Goal: Task Accomplishment & Management: Use online tool/utility

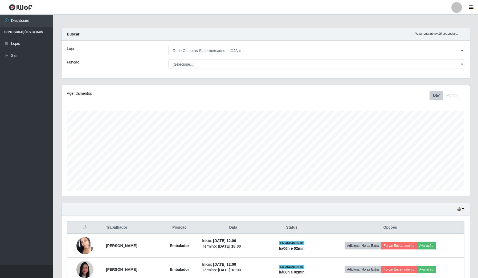
select select "159"
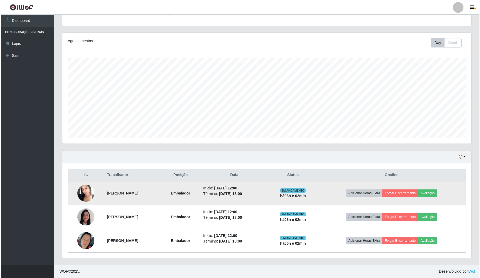
scroll to position [111, 408]
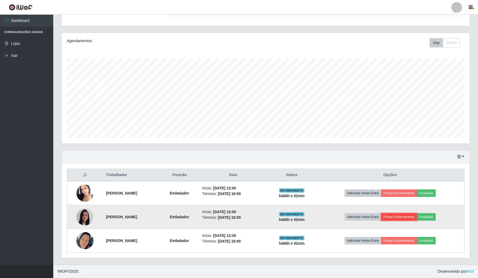
click at [417, 215] on button "Forçar Encerramento" at bounding box center [399, 216] width 36 height 7
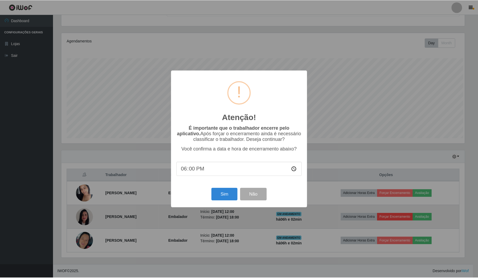
scroll to position [111, 405]
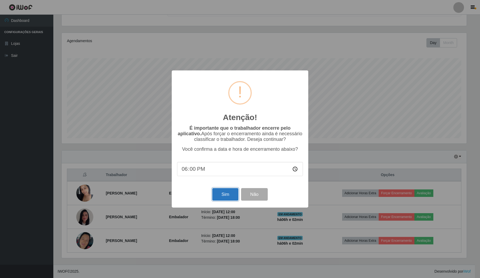
click at [229, 197] on button "Sim" at bounding box center [225, 194] width 26 height 13
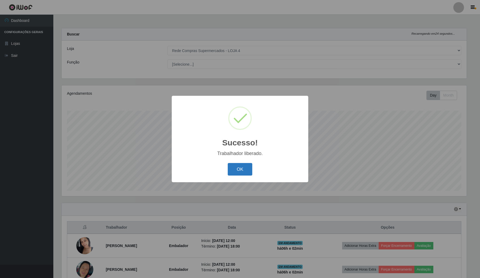
click at [247, 167] on button "OK" at bounding box center [240, 169] width 25 height 13
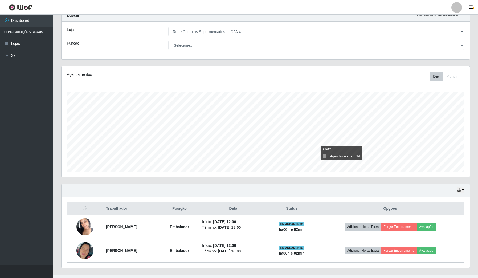
scroll to position [29, 0]
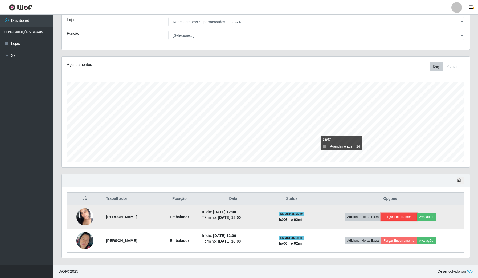
click at [405, 215] on button "Forçar Encerramento" at bounding box center [399, 216] width 36 height 7
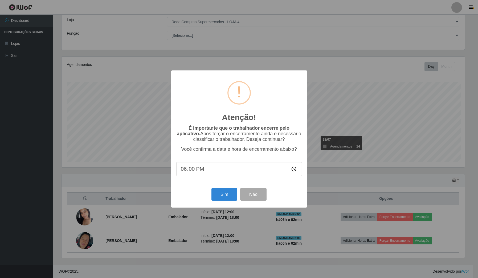
scroll to position [111, 405]
click at [224, 198] on button "Sim" at bounding box center [225, 194] width 26 height 13
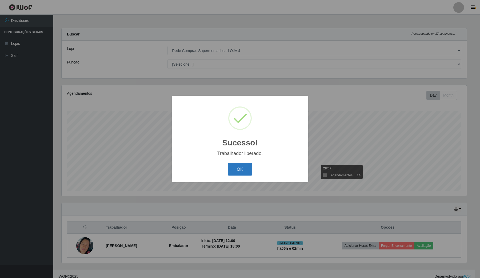
click at [247, 171] on button "OK" at bounding box center [240, 169] width 25 height 13
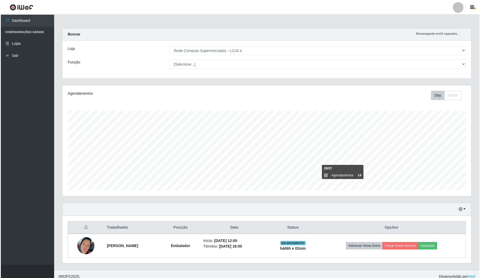
scroll to position [6, 0]
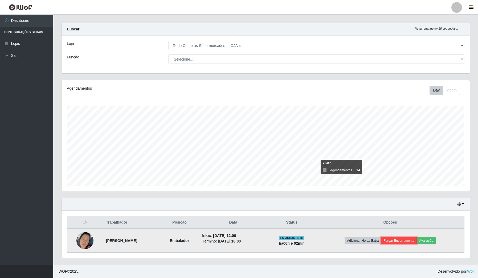
click at [409, 239] on button "Forçar Encerramento" at bounding box center [399, 240] width 36 height 7
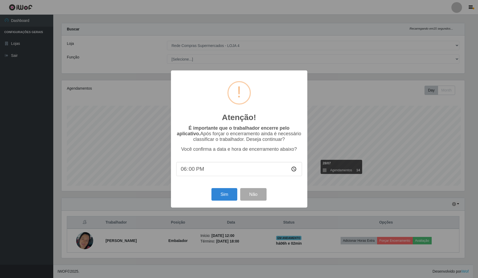
scroll to position [111, 405]
click at [231, 198] on button "Sim" at bounding box center [225, 194] width 26 height 13
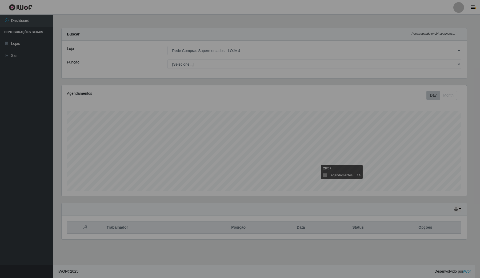
scroll to position [111, 410]
